Goal: Information Seeking & Learning: Learn about a topic

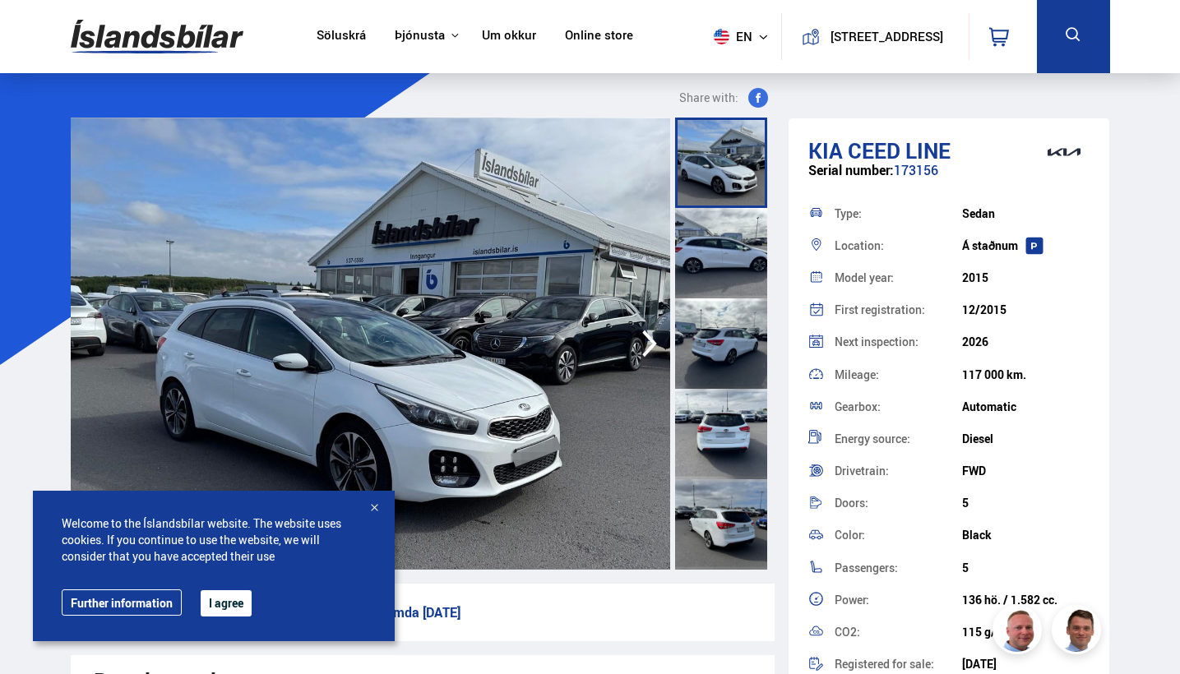
click at [230, 601] on button "I agree" at bounding box center [226, 603] width 51 height 26
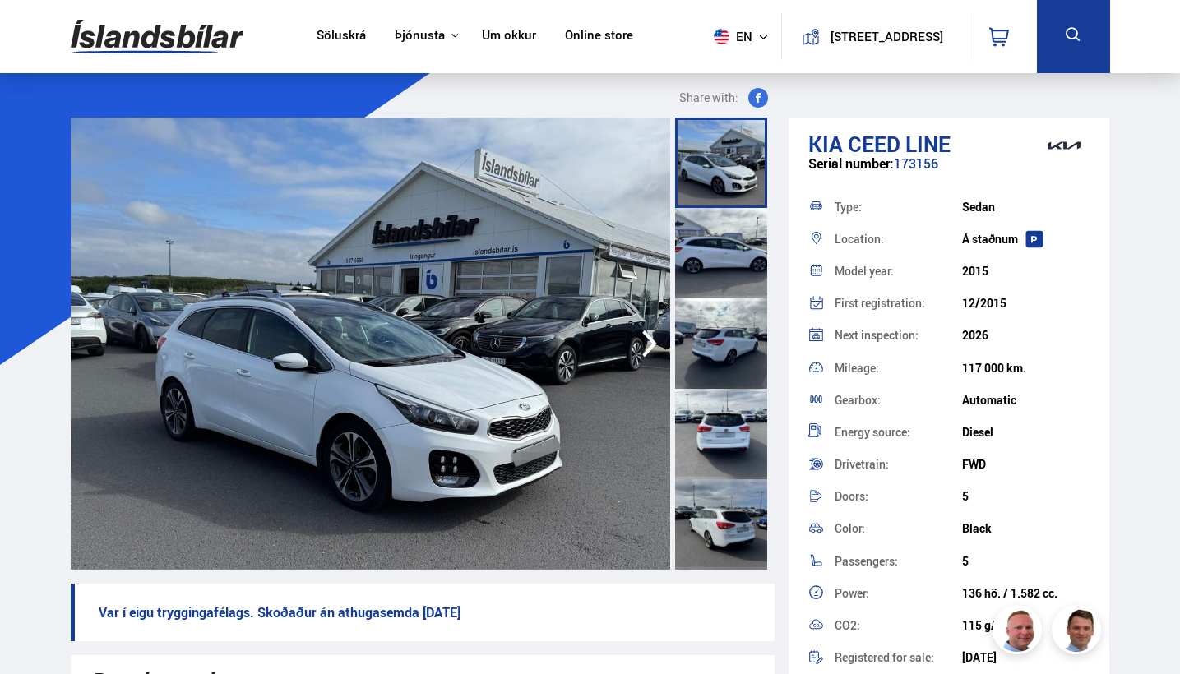
scroll to position [-1, 0]
click at [585, 345] on img at bounding box center [371, 344] width 600 height 452
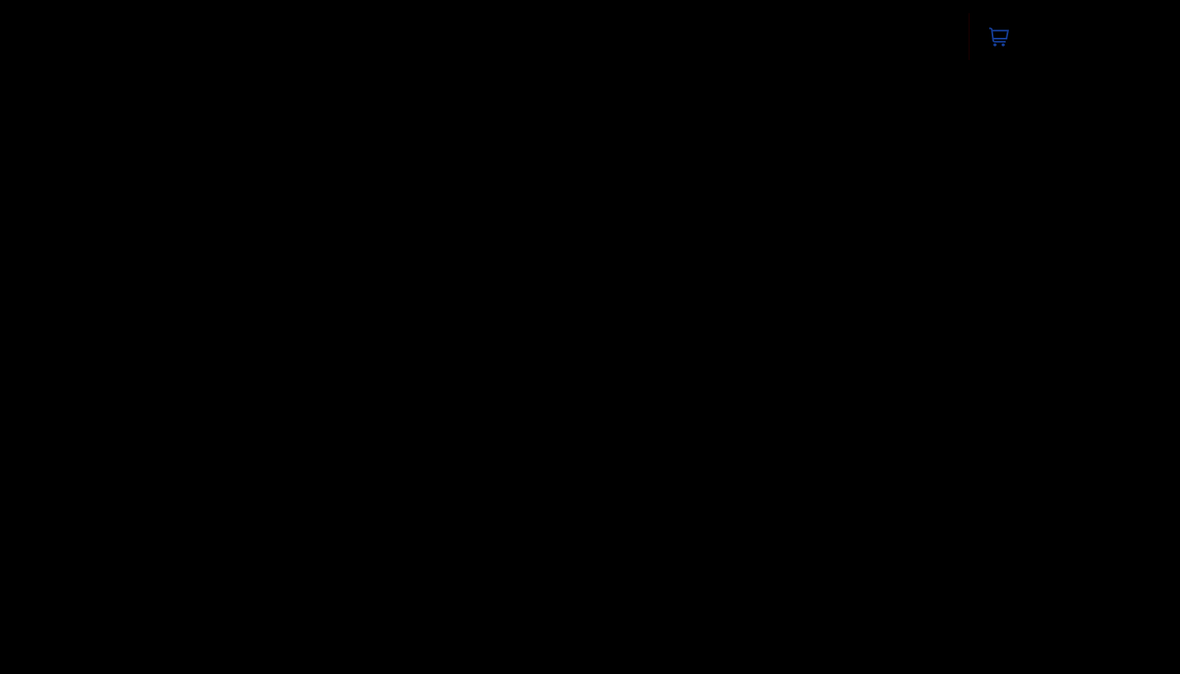
scroll to position [0, 0]
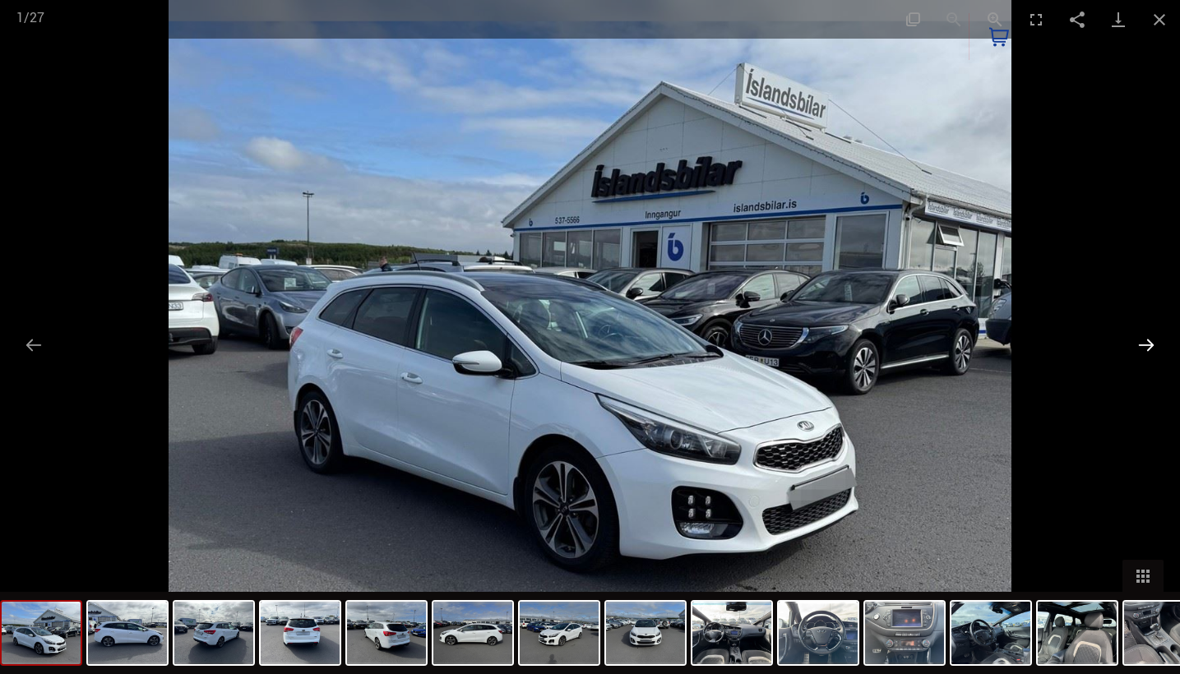
click at [1147, 338] on button "Next slide" at bounding box center [1146, 345] width 35 height 32
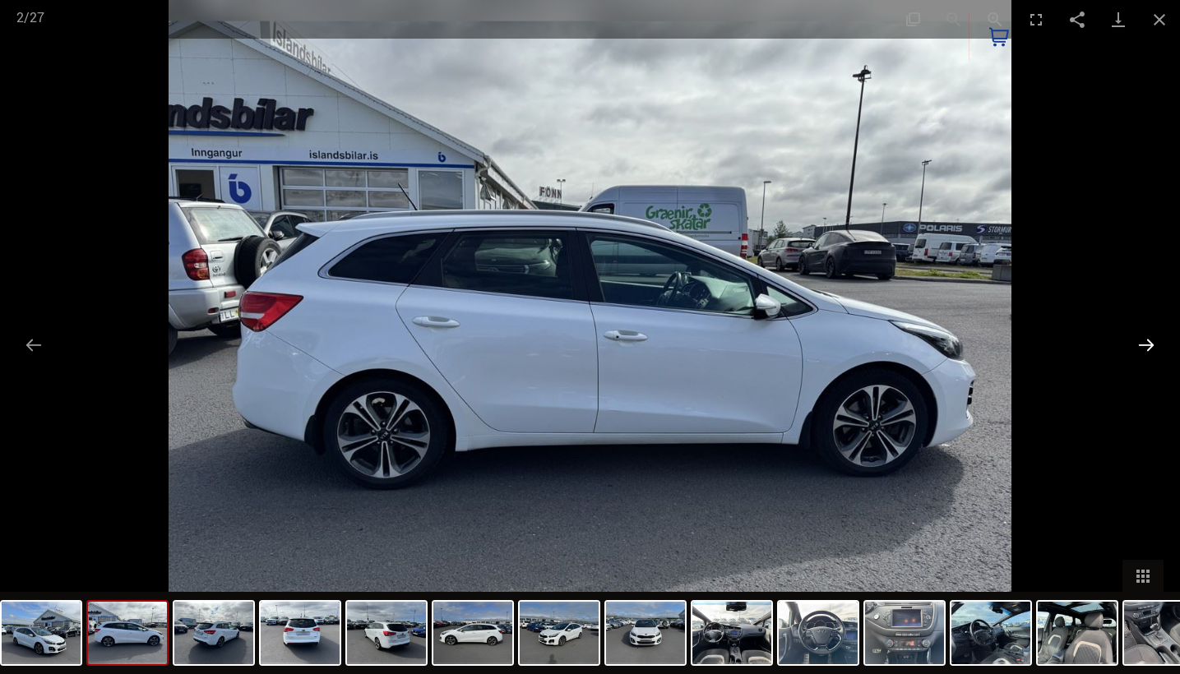
click at [1147, 338] on button "Next slide" at bounding box center [1146, 345] width 35 height 32
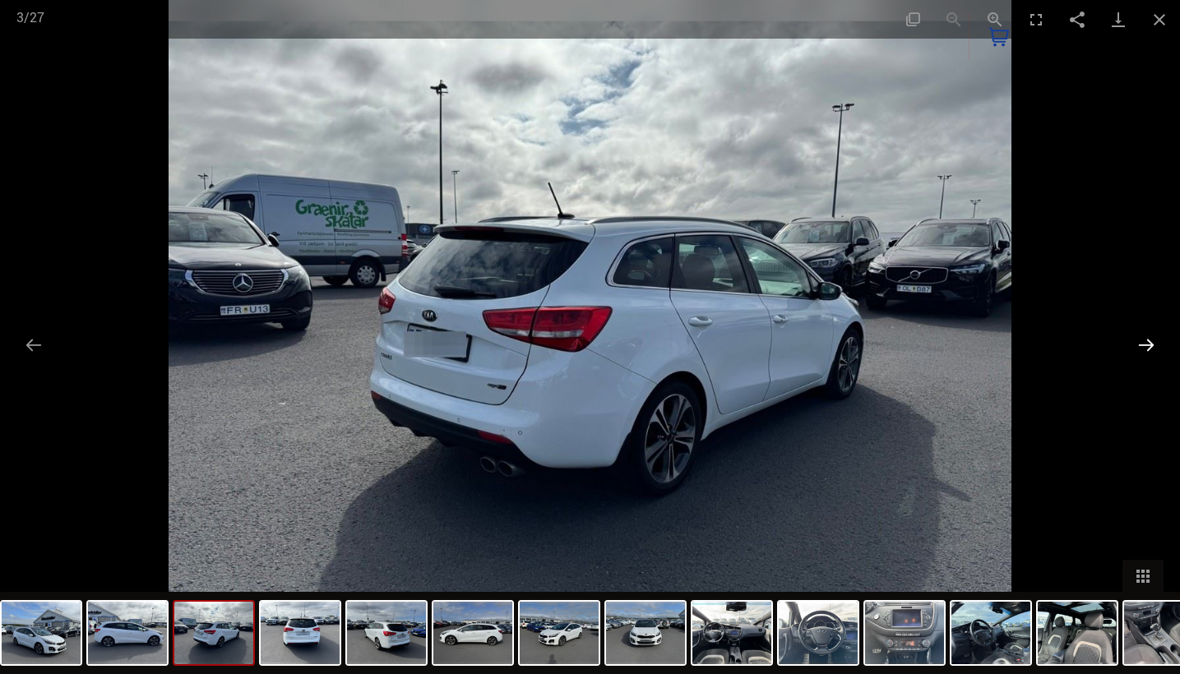
click at [1147, 338] on button "Next slide" at bounding box center [1146, 345] width 35 height 32
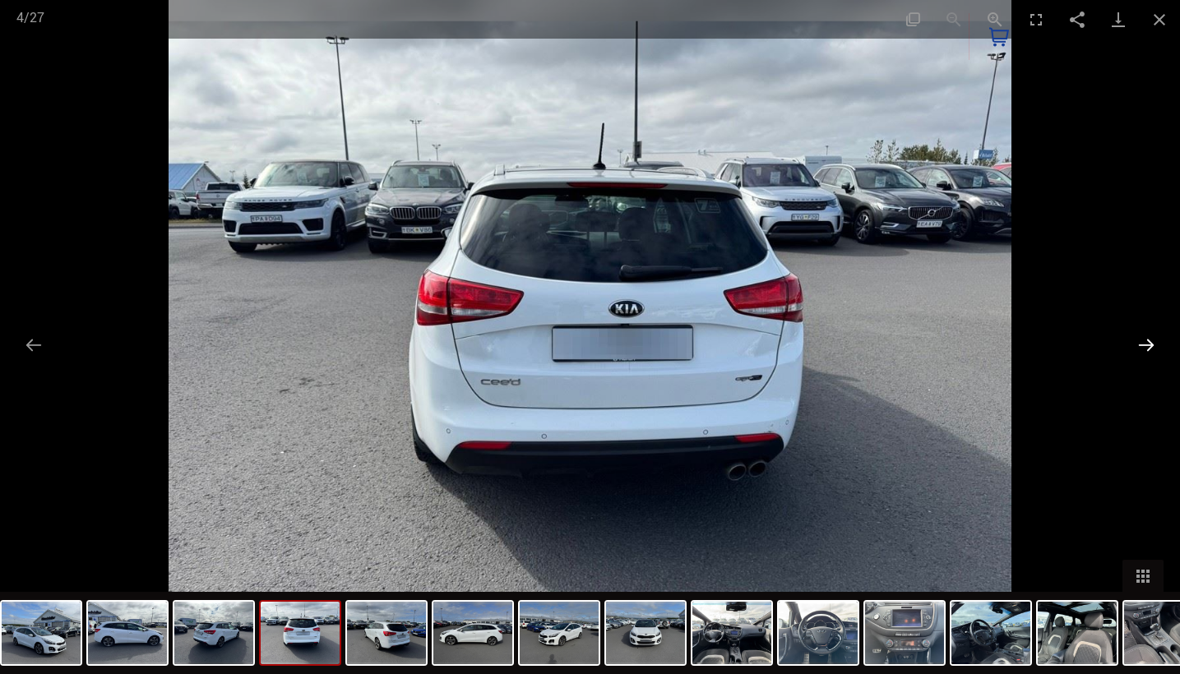
click at [1147, 338] on button "Next slide" at bounding box center [1146, 345] width 35 height 32
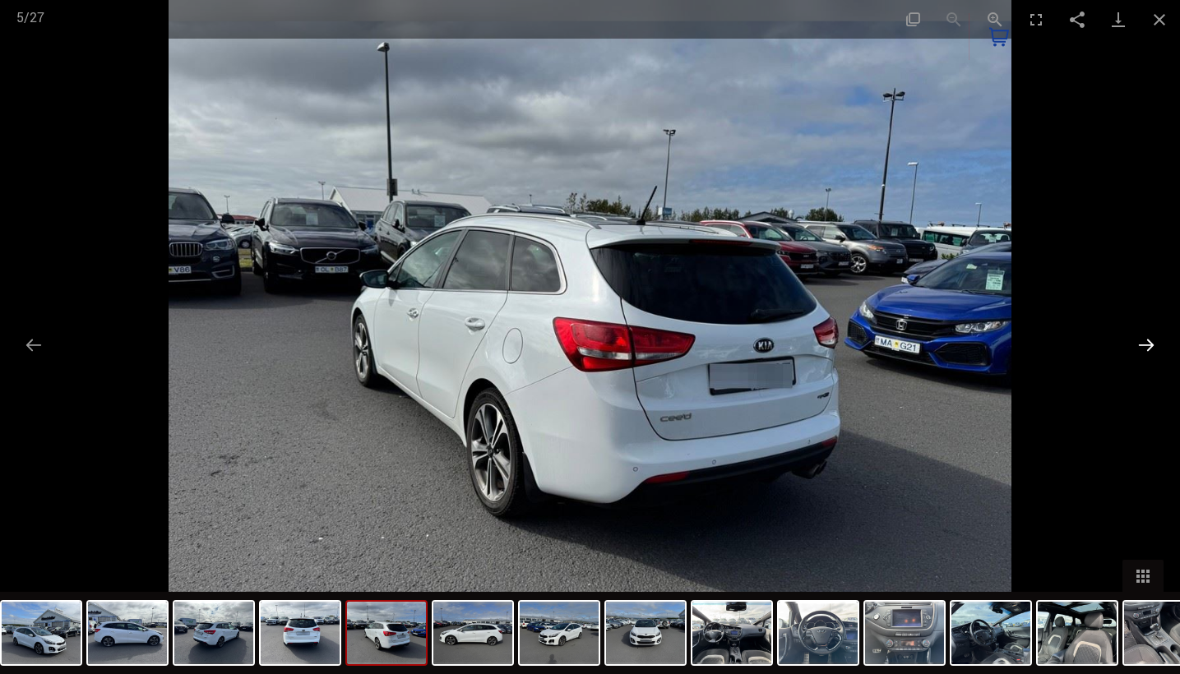
click at [1147, 338] on button "Next slide" at bounding box center [1146, 345] width 35 height 32
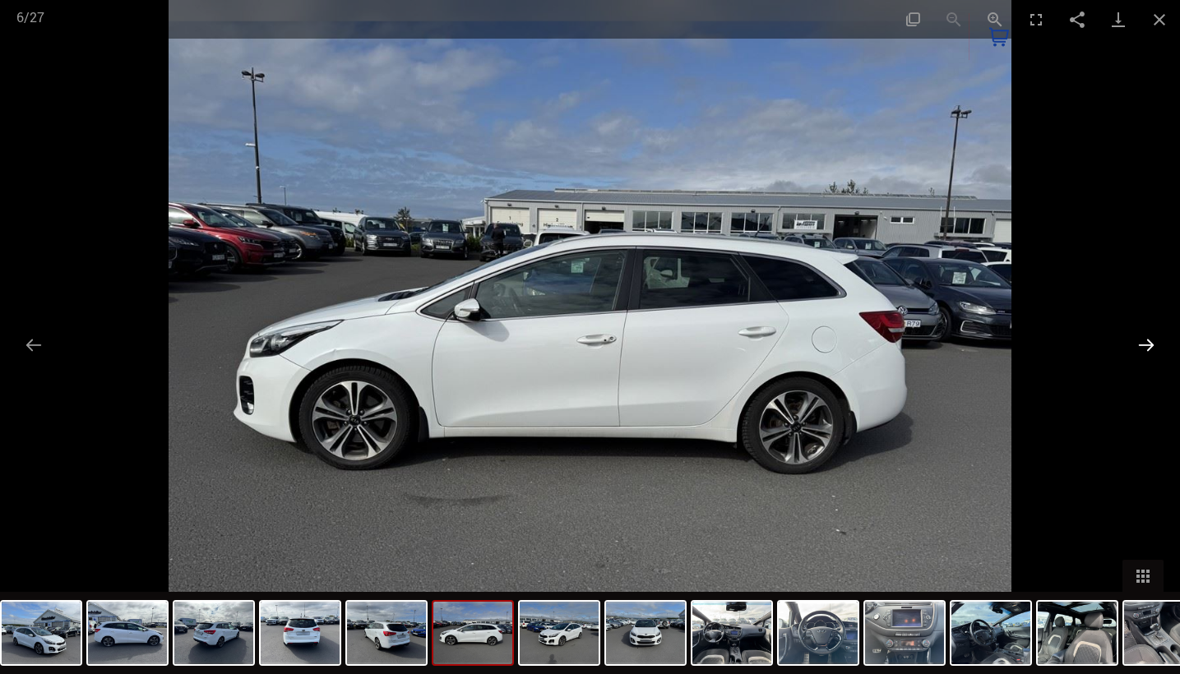
click at [1147, 338] on button "Next slide" at bounding box center [1146, 345] width 35 height 32
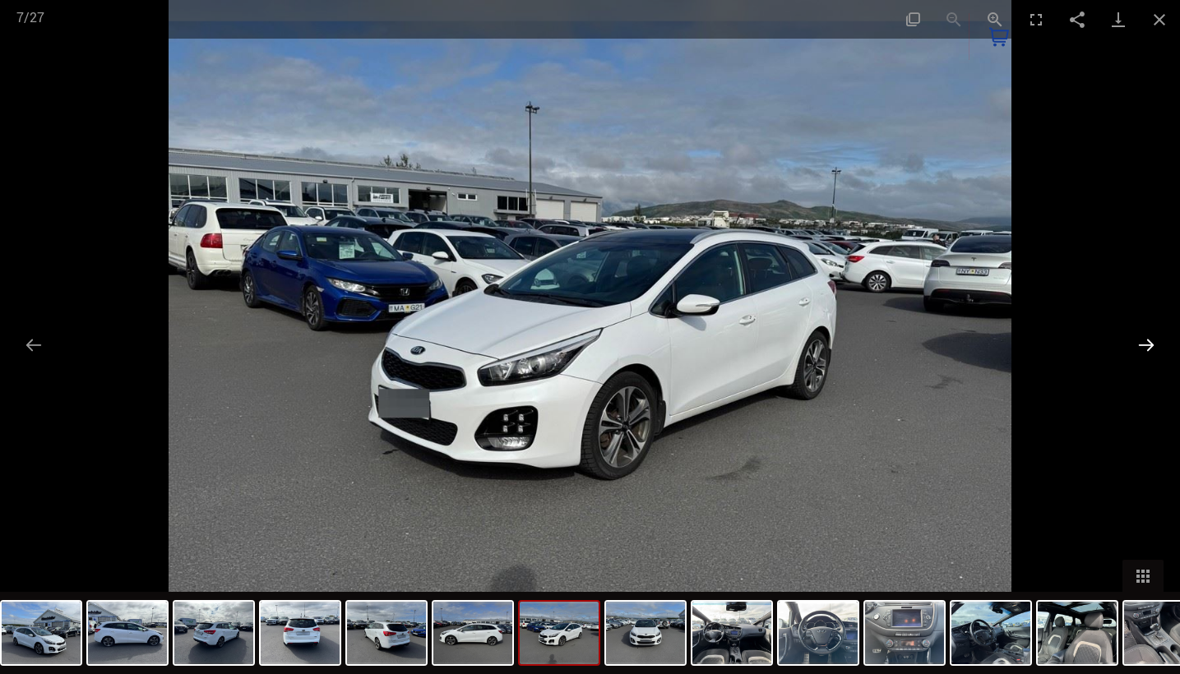
click at [1147, 338] on button "Next slide" at bounding box center [1146, 345] width 35 height 32
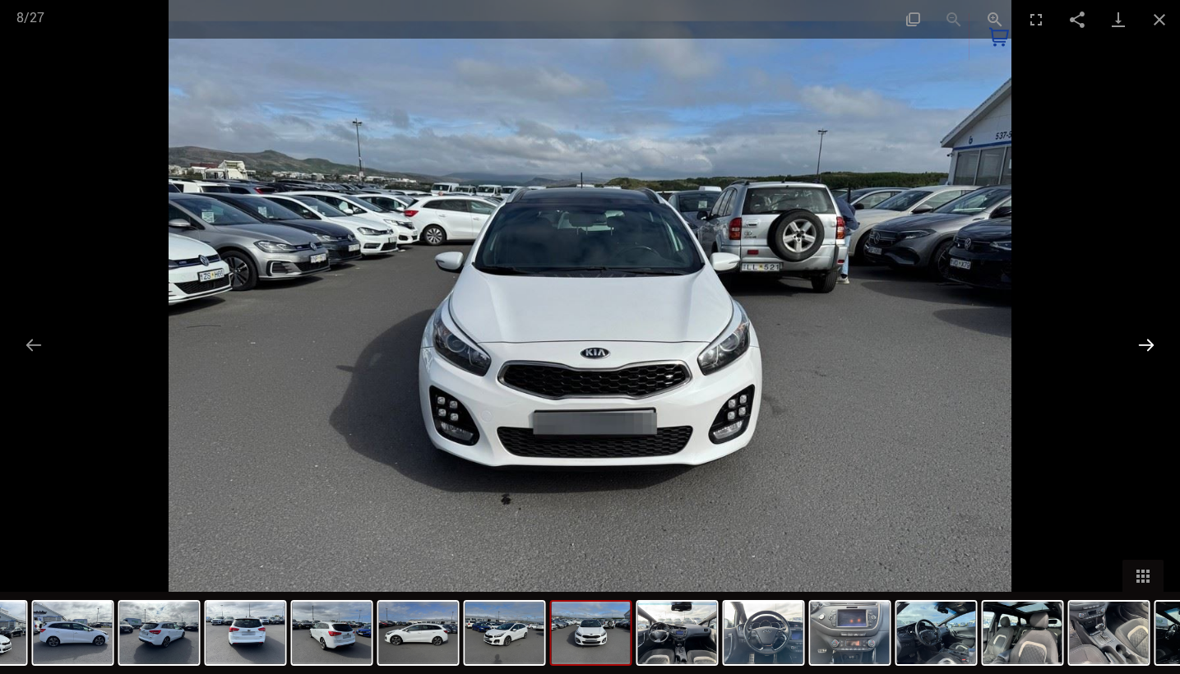
click at [1147, 338] on button "Next slide" at bounding box center [1146, 345] width 35 height 32
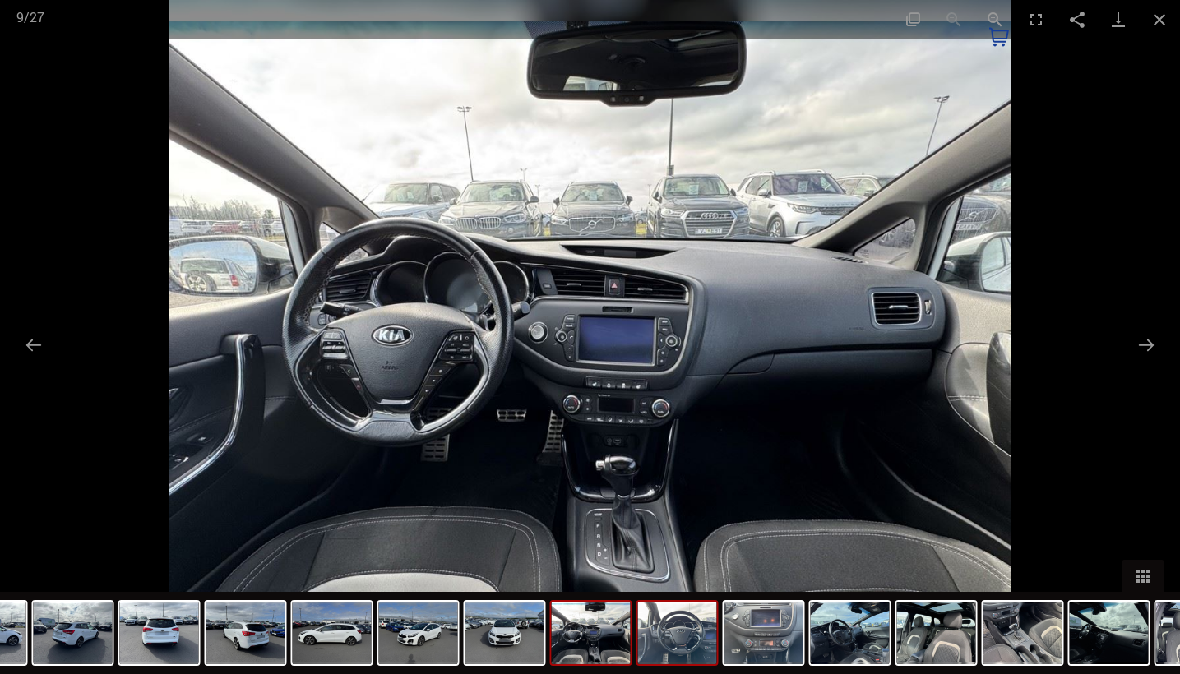
click at [685, 659] on img at bounding box center [677, 633] width 79 height 62
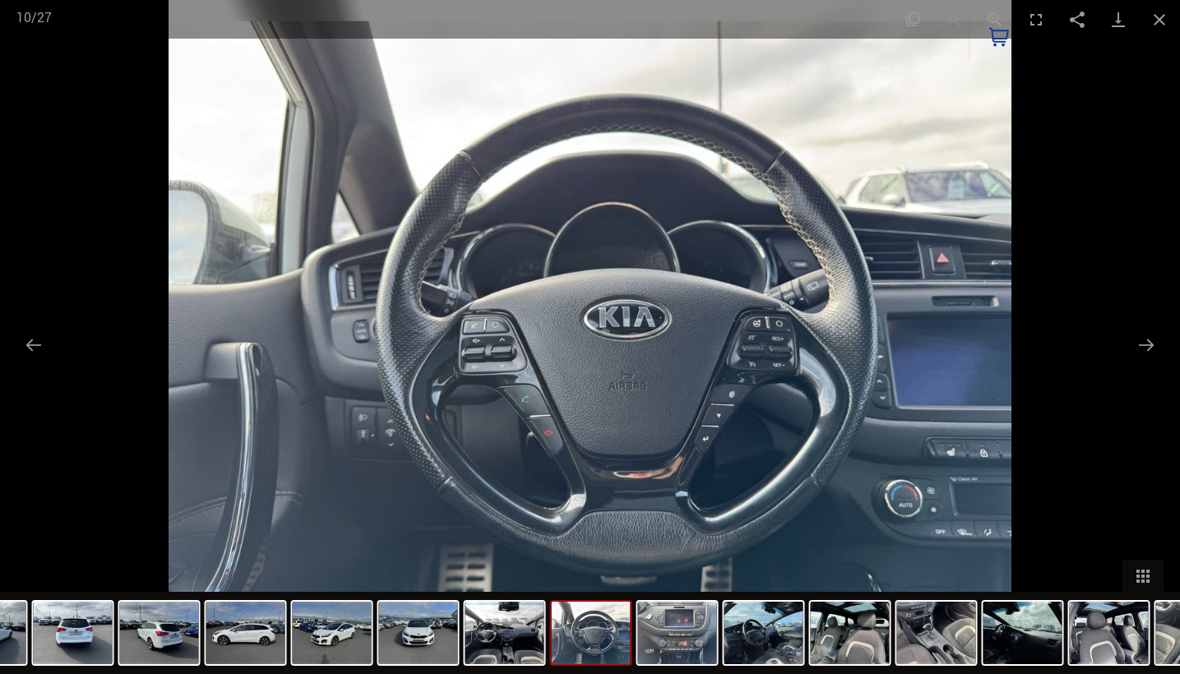
click at [720, 651] on div at bounding box center [938, 633] width 2331 height 82
click at [706, 637] on img at bounding box center [677, 633] width 79 height 62
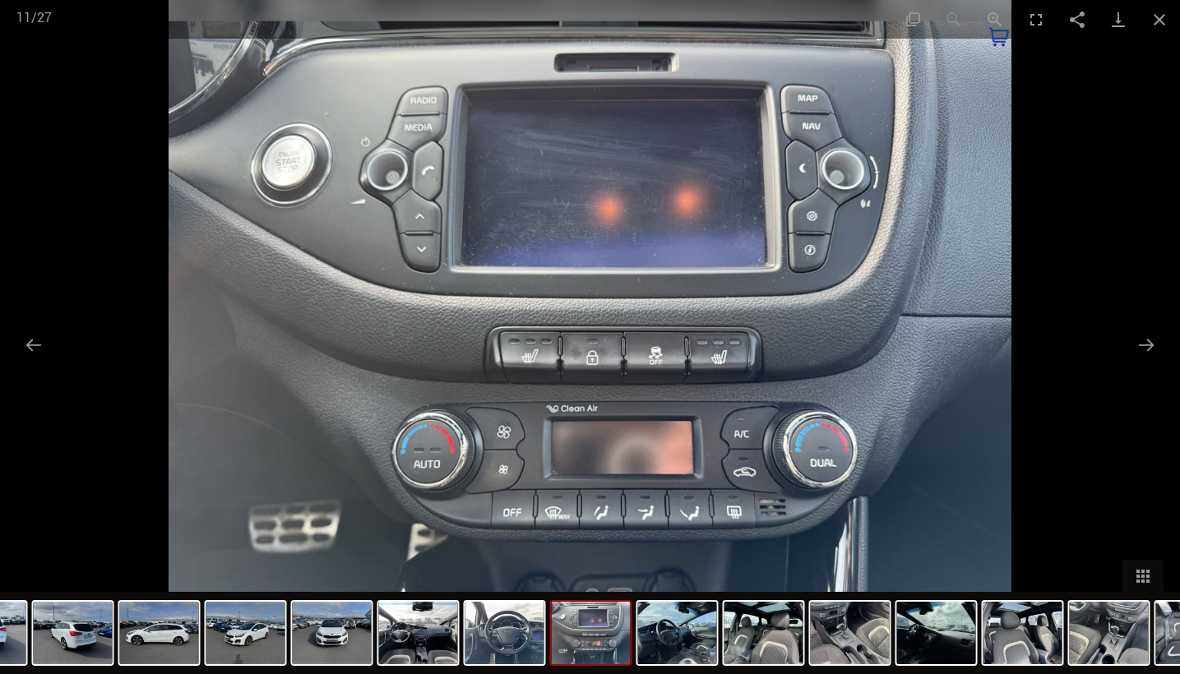
click at [745, 643] on img at bounding box center [763, 633] width 79 height 62
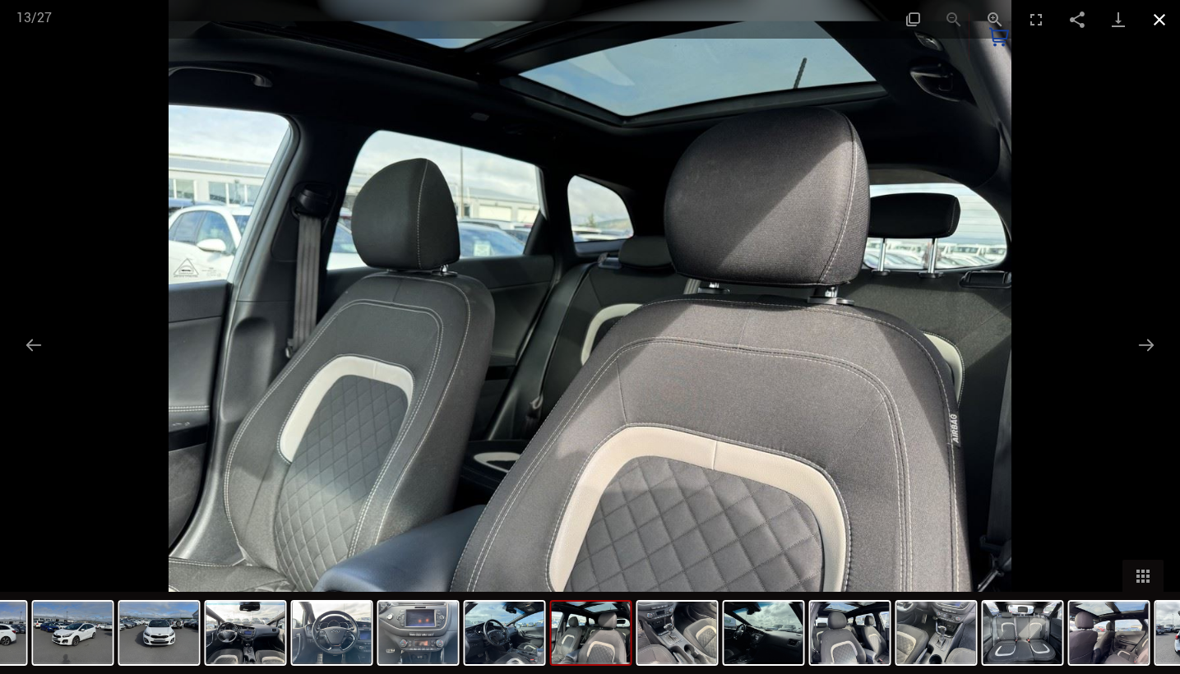
click at [1159, 20] on button "Close gallery" at bounding box center [1159, 19] width 41 height 39
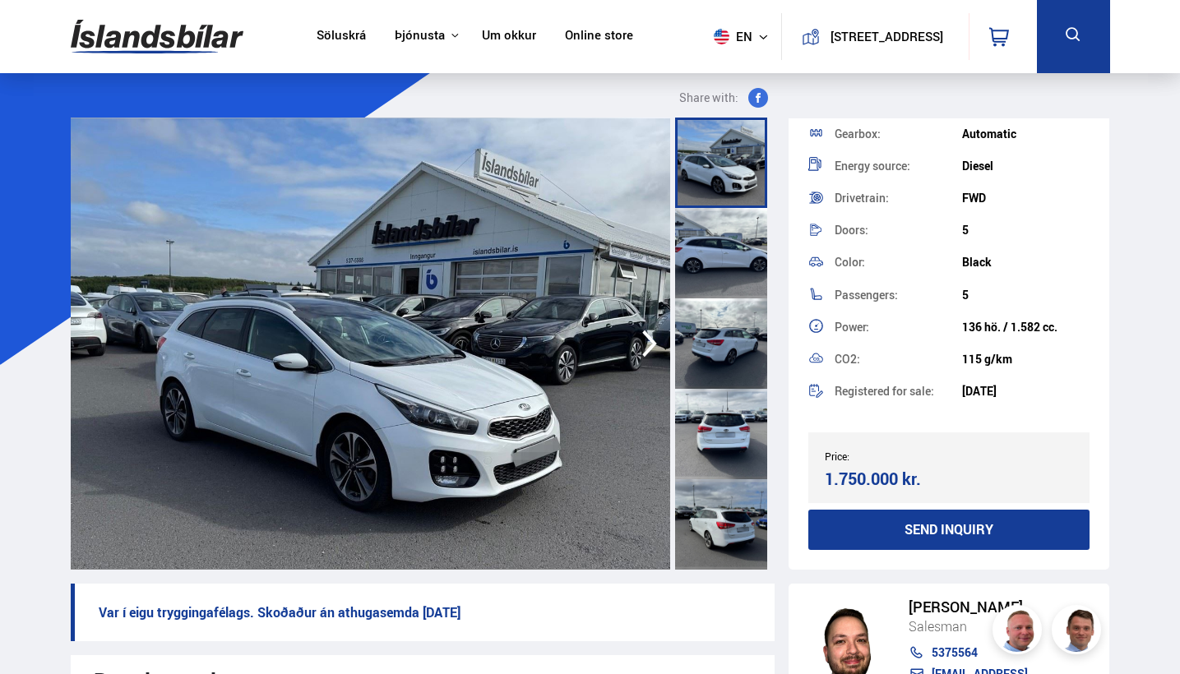
scroll to position [272, 0]
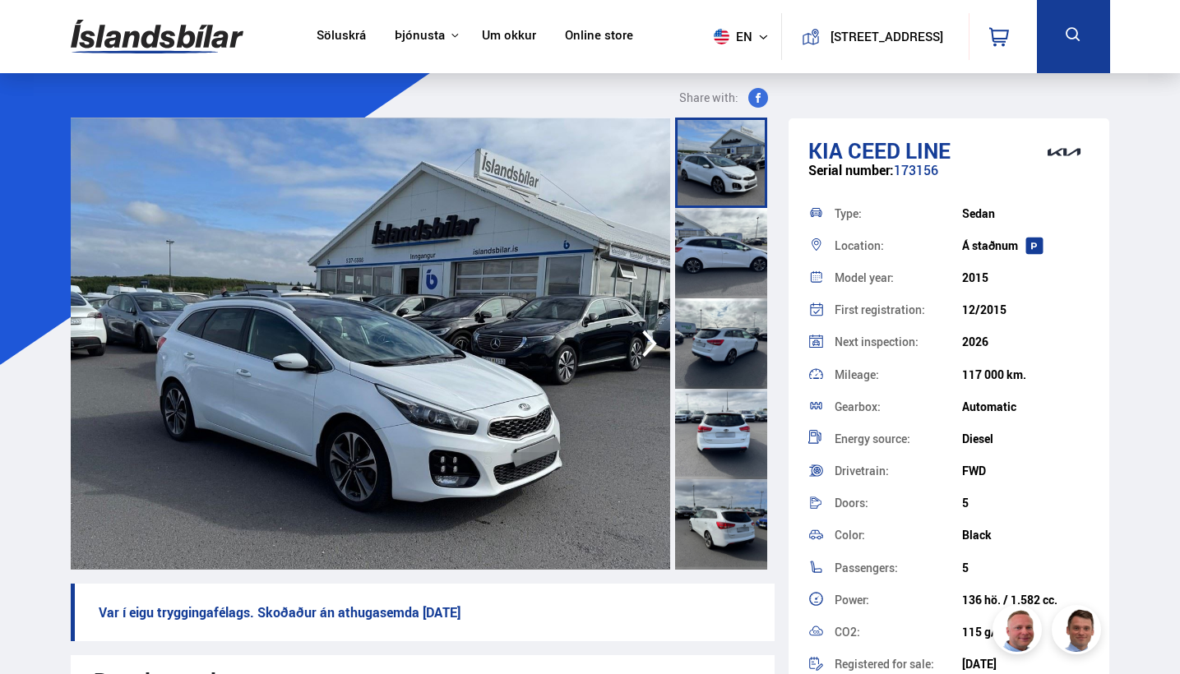
click at [1071, 25] on icon at bounding box center [1073, 35] width 21 height 21
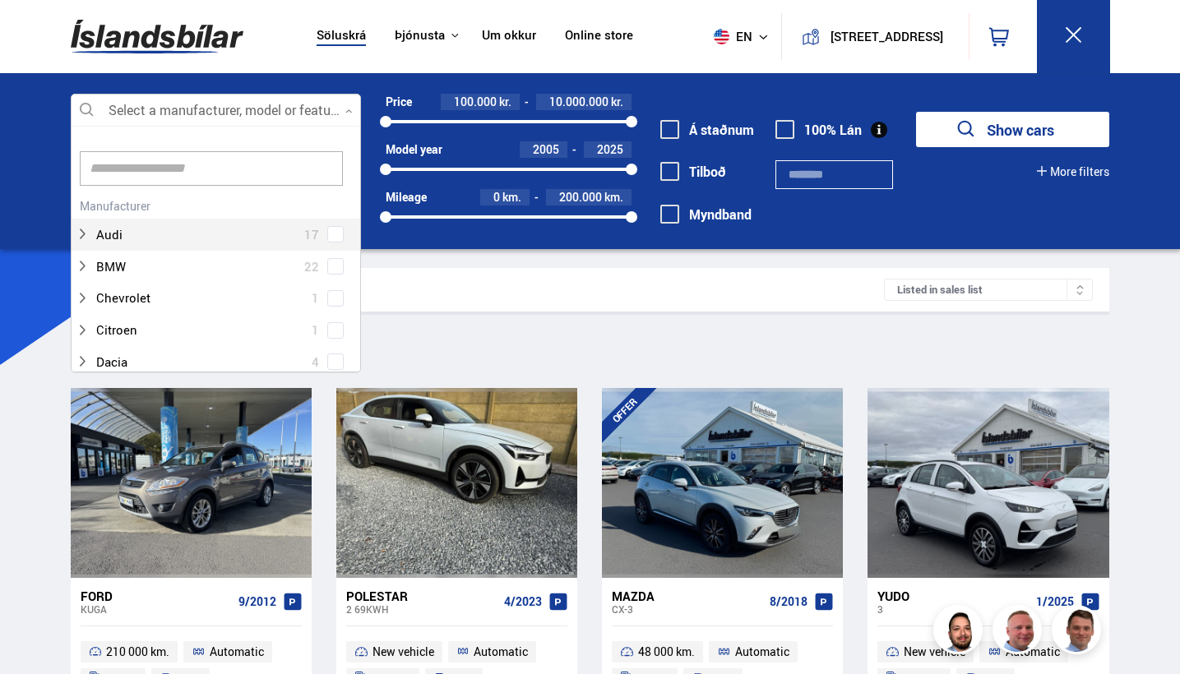
click at [272, 119] on div at bounding box center [216, 111] width 291 height 33
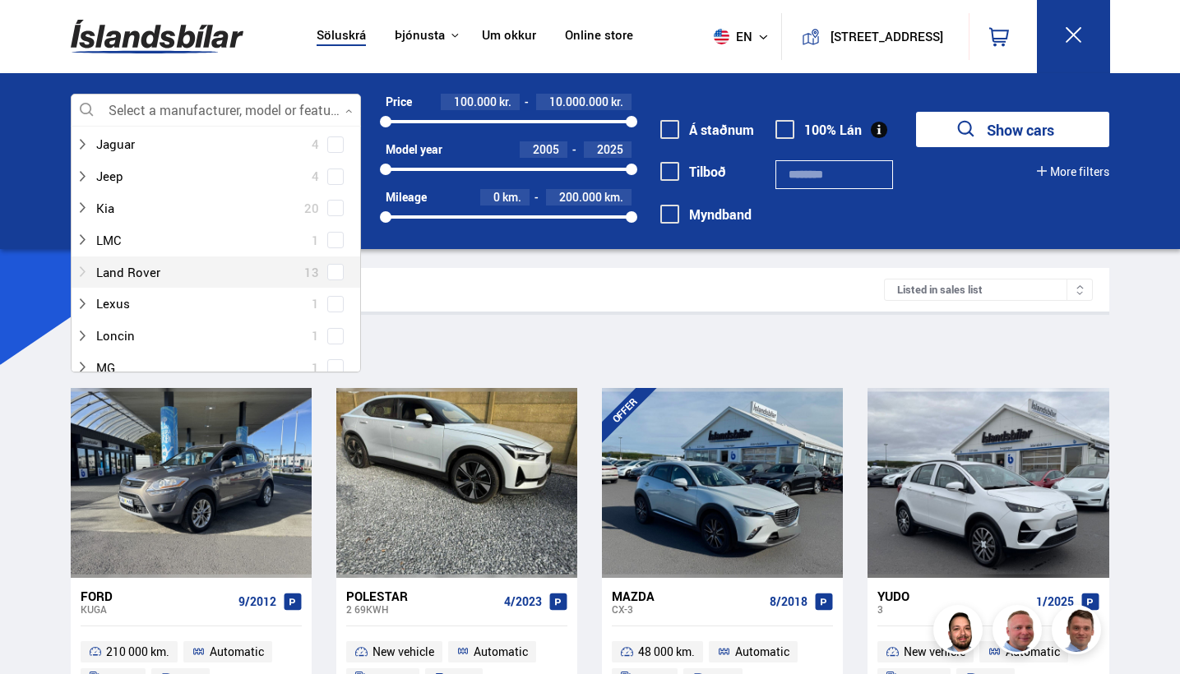
scroll to position [474, 0]
click at [157, 191] on div "Kia 20" at bounding box center [216, 207] width 289 height 32
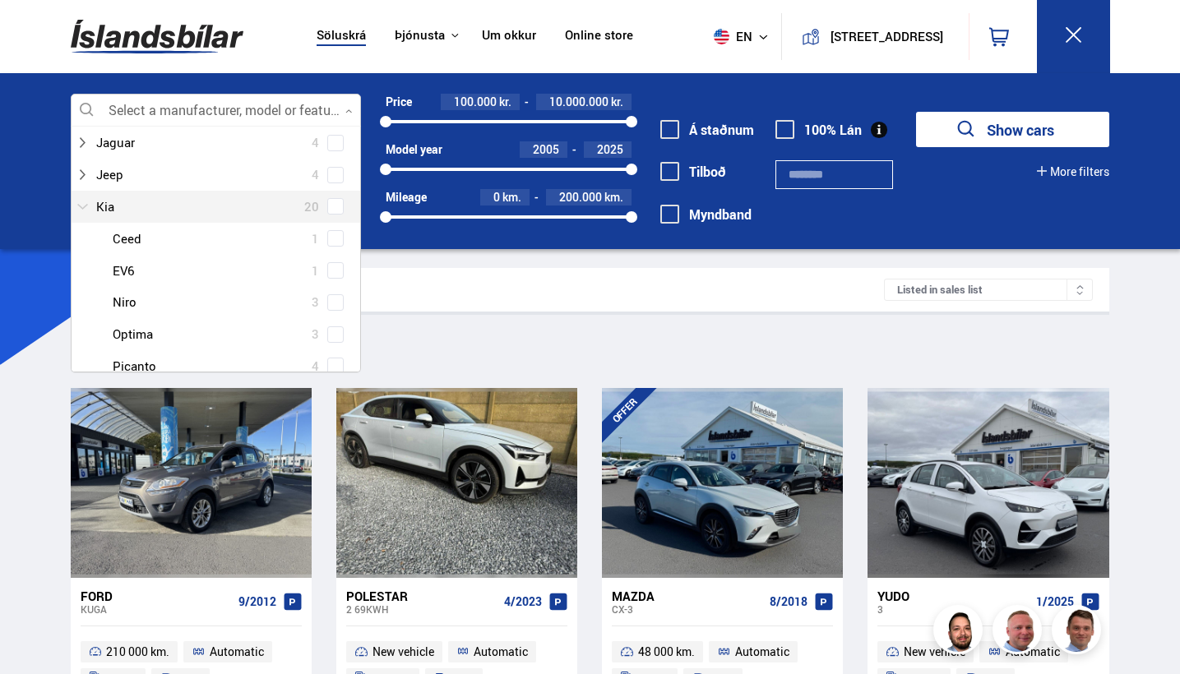
click at [113, 197] on div at bounding box center [200, 207] width 248 height 24
click at [131, 227] on div at bounding box center [233, 239] width 248 height 24
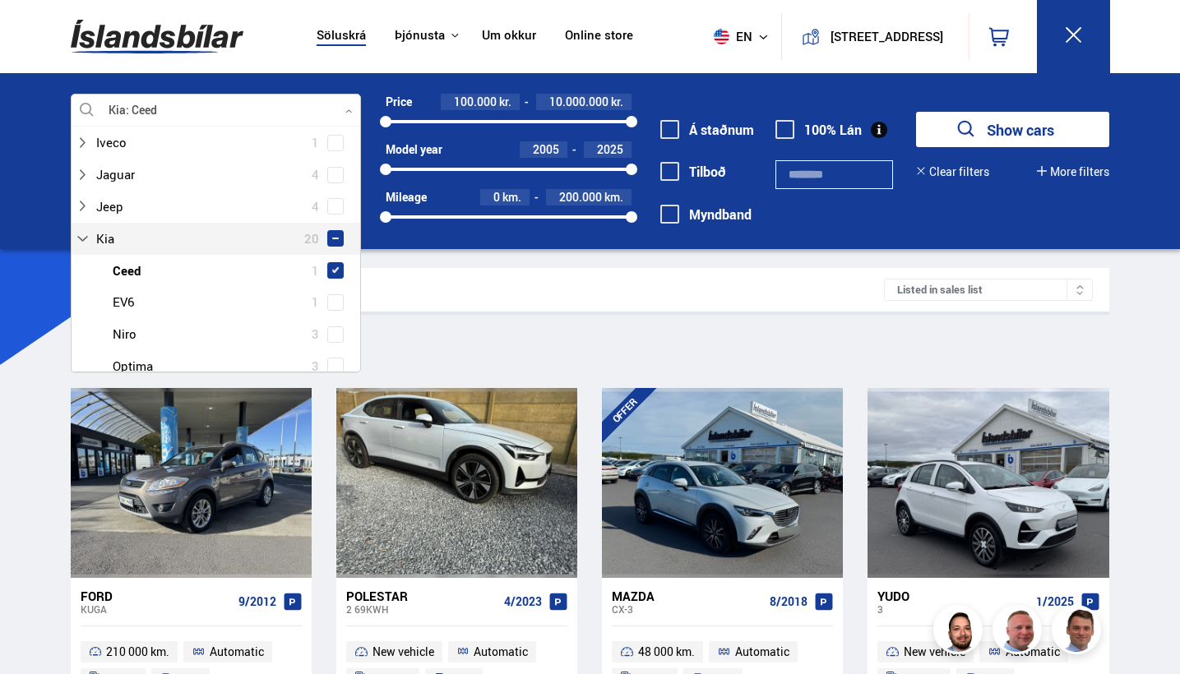
click at [332, 227] on div "Kia 20 Kia Ceed 1 Kia EV6 1 Kia Niro 3 Kia Optima 3 Kia Picanto 4 Kia Rio 1 Kia…" at bounding box center [216, 382] width 289 height 319
